Goal: Check status: Check status

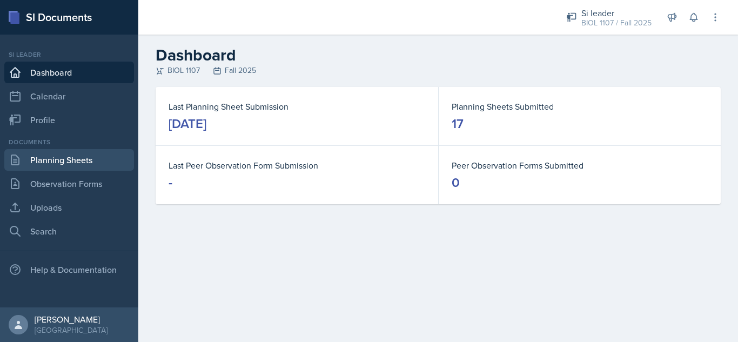
click at [90, 157] on link "Planning Sheets" at bounding box center [69, 160] width 130 height 22
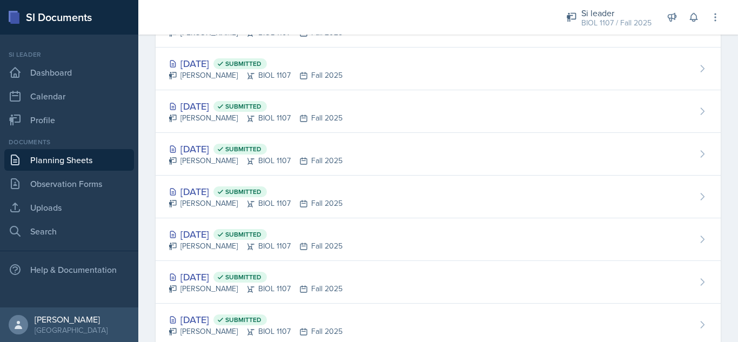
scroll to position [487, 0]
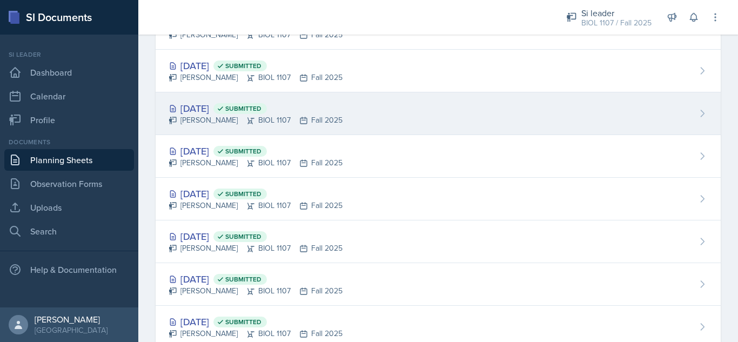
click at [196, 109] on div "[DATE] Submitted" at bounding box center [256, 108] width 174 height 15
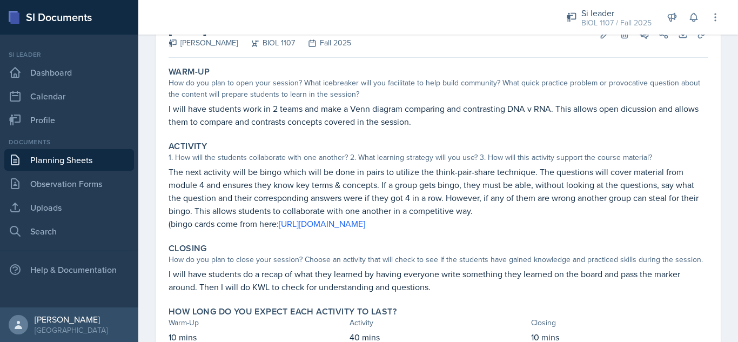
scroll to position [119, 0]
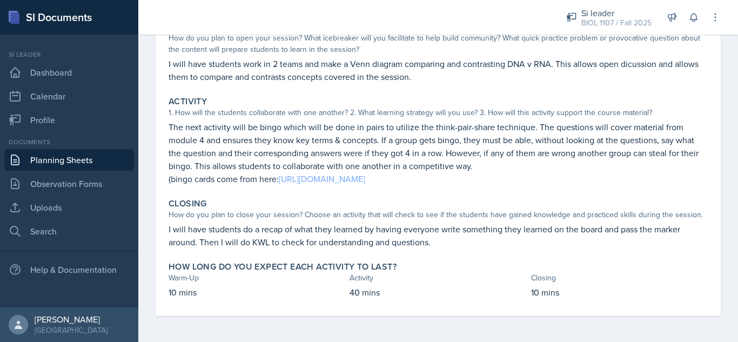
click at [365, 181] on link "[URL][DOMAIN_NAME]" at bounding box center [322, 179] width 86 height 12
click at [100, 158] on link "Planning Sheets" at bounding box center [69, 160] width 130 height 22
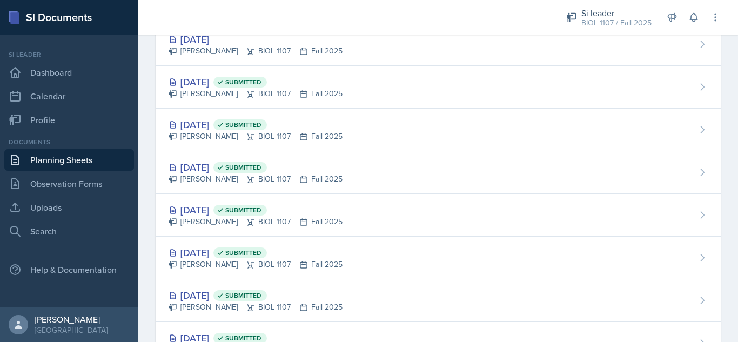
scroll to position [466, 0]
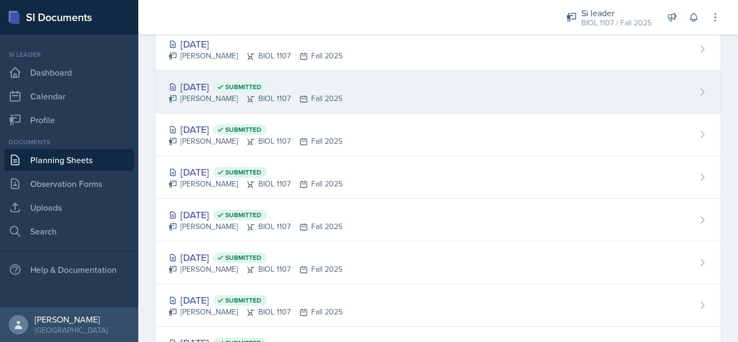
click at [514, 90] on div "[DATE] Submitted [PERSON_NAME] BIOL 1107 Fall 2025" at bounding box center [438, 92] width 565 height 43
